Goal: Check status

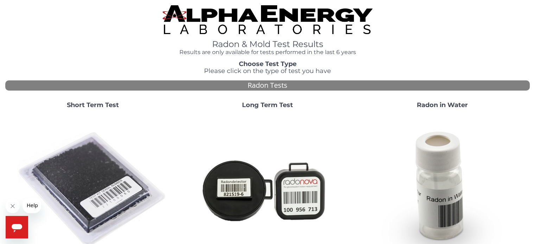
click at [103, 159] on img at bounding box center [92, 189] width 151 height 151
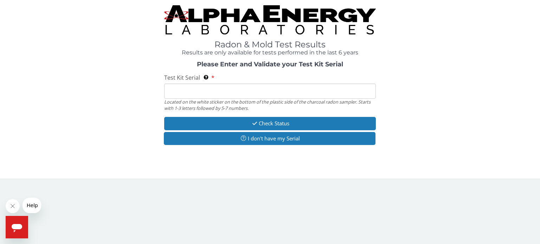
click at [266, 96] on input "Test Kit Serial Located on the white sticker on the bottom of the plastic side …" at bounding box center [270, 91] width 212 height 15
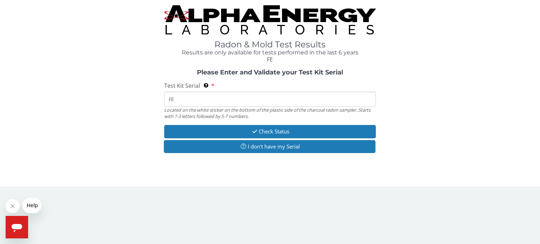
click at [268, 96] on input "FE" at bounding box center [270, 99] width 212 height 15
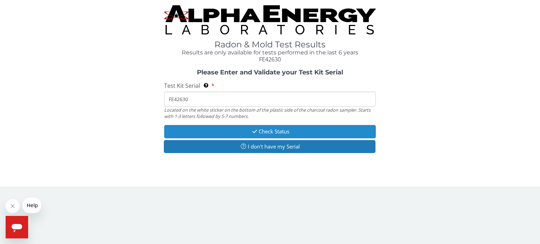
click at [282, 129] on button "Check Status" at bounding box center [270, 131] width 212 height 13
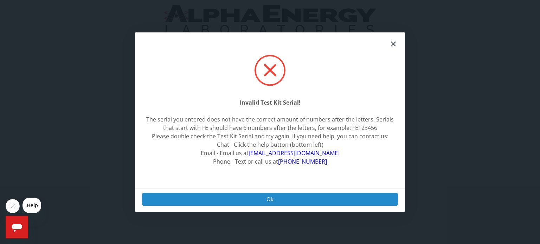
click at [291, 197] on button "Ok" at bounding box center [270, 199] width 256 height 13
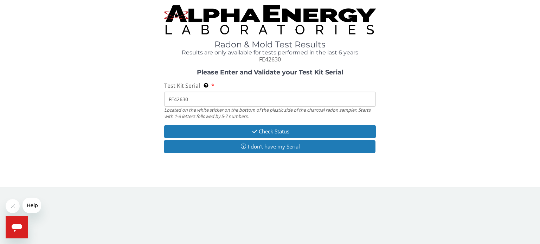
click at [260, 95] on input "FE42630" at bounding box center [270, 99] width 212 height 15
click at [261, 95] on input "FE42630" at bounding box center [270, 99] width 212 height 15
type input "FE426330"
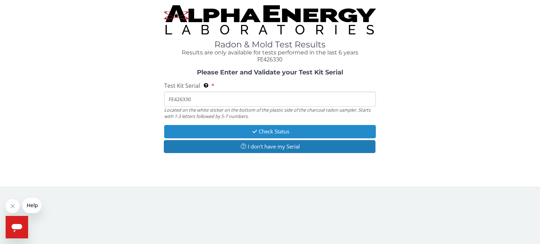
click at [281, 128] on button "Check Status" at bounding box center [270, 131] width 212 height 13
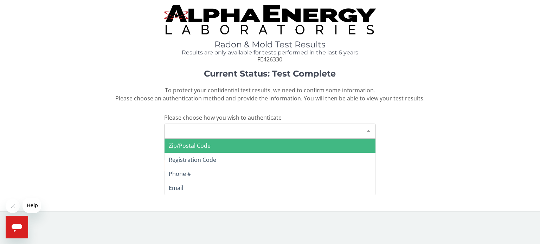
click at [281, 128] on div "Please make a selection" at bounding box center [270, 131] width 212 height 15
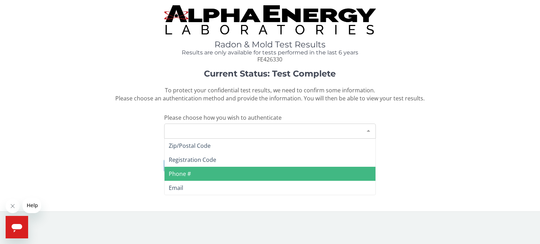
click at [193, 177] on span "Phone #" at bounding box center [270, 174] width 211 height 14
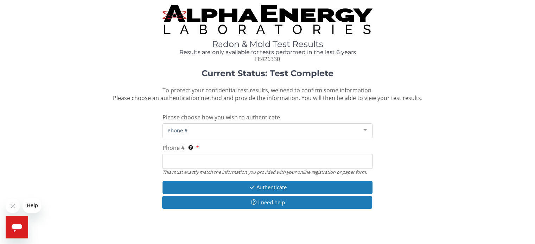
drag, startPoint x: 201, startPoint y: 157, endPoint x: 204, endPoint y: 155, distance: 4.1
click at [201, 157] on input "Phone # This must exactly match the information you provided with your online r…" at bounding box center [267, 161] width 210 height 15
type input "[PHONE_NUMBER]"
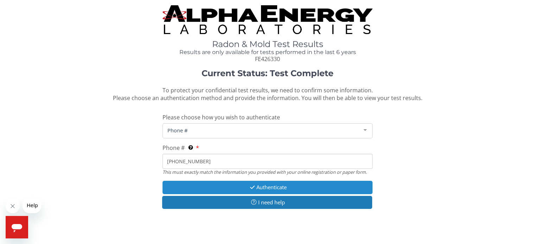
click at [235, 187] on button "Authenticate" at bounding box center [267, 187] width 210 height 13
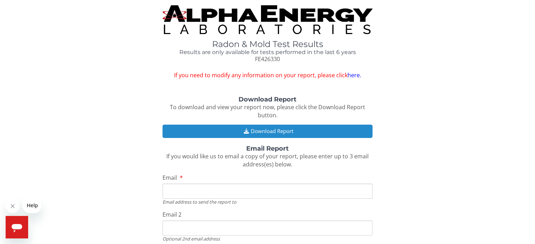
click at [258, 130] on button "Download Report" at bounding box center [267, 131] width 210 height 13
